Goal: Complete application form

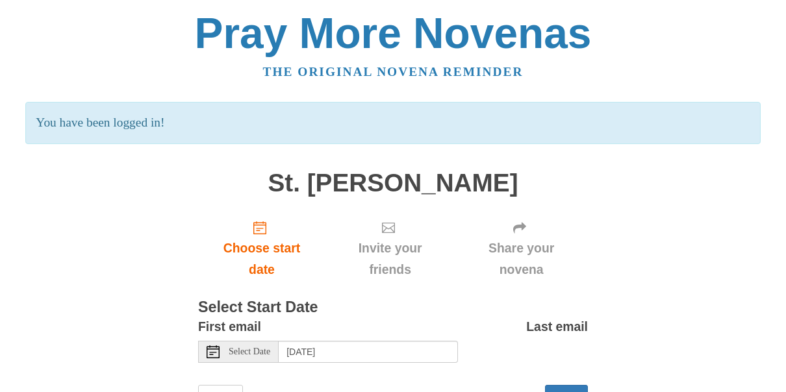
click at [565, 329] on label "Last email" at bounding box center [557, 326] width 62 height 21
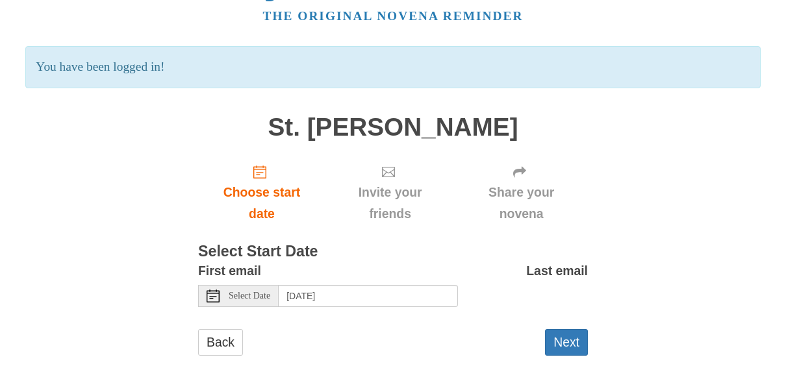
scroll to position [57, 0]
click at [565, 342] on button "Next" at bounding box center [566, 342] width 43 height 27
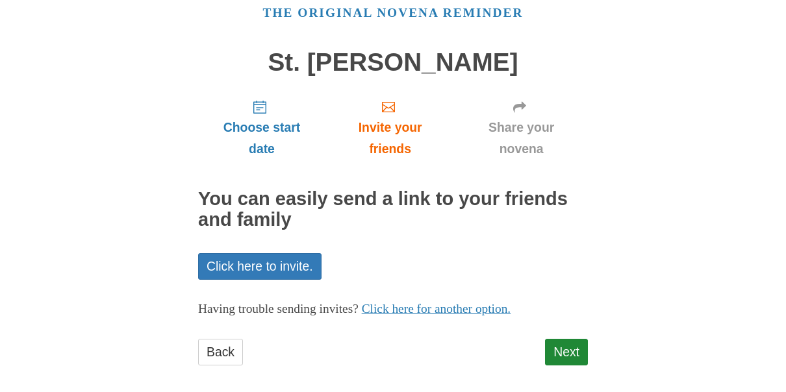
scroll to position [69, 0]
